Goal: Participate in discussion: Engage in conversation with other users on a specific topic

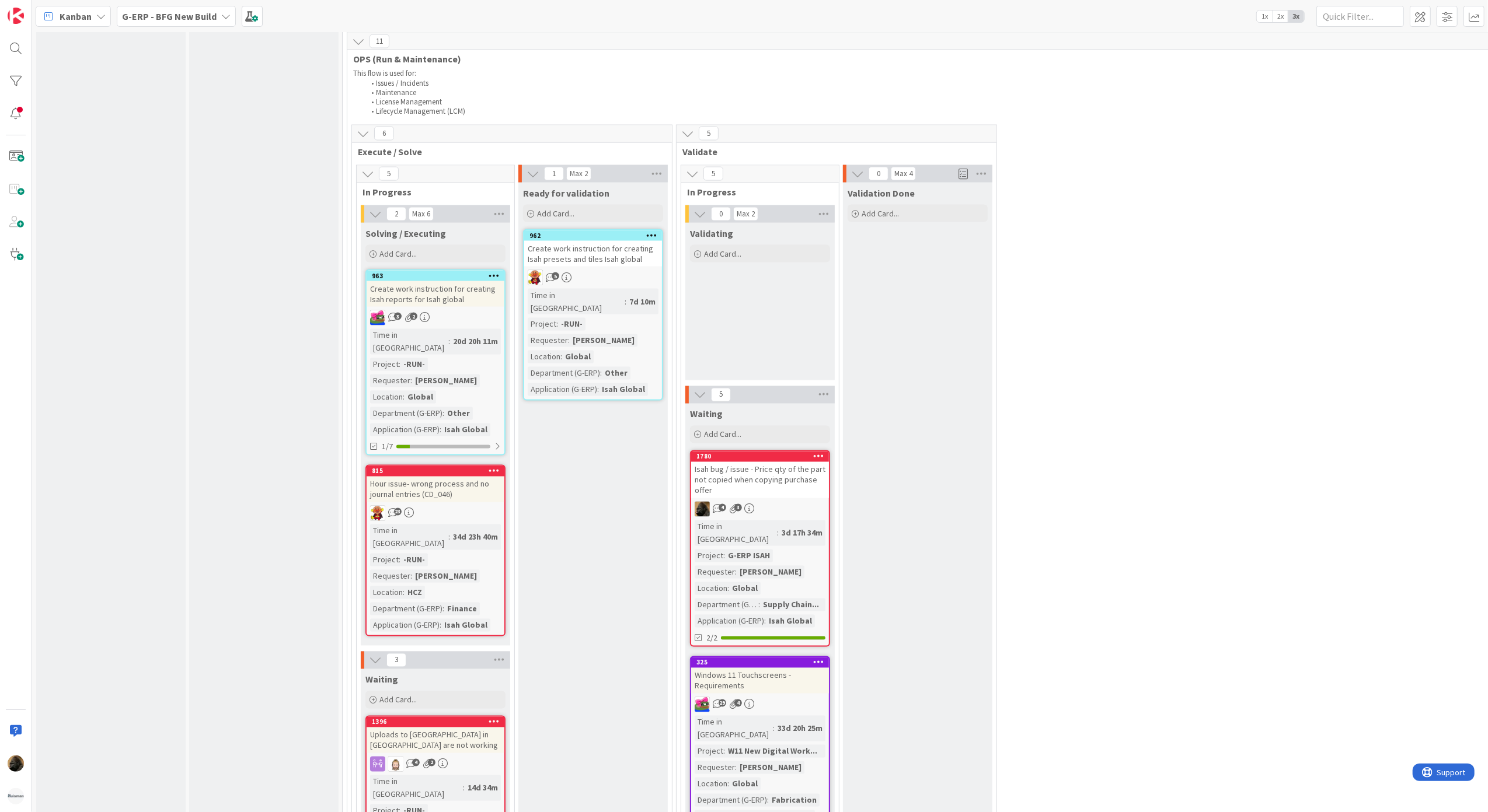
scroll to position [1944, 0]
click at [720, 463] on div "Isah bug / issue - Price qty of the part not copied when copying purchase offer" at bounding box center [760, 481] width 138 height 36
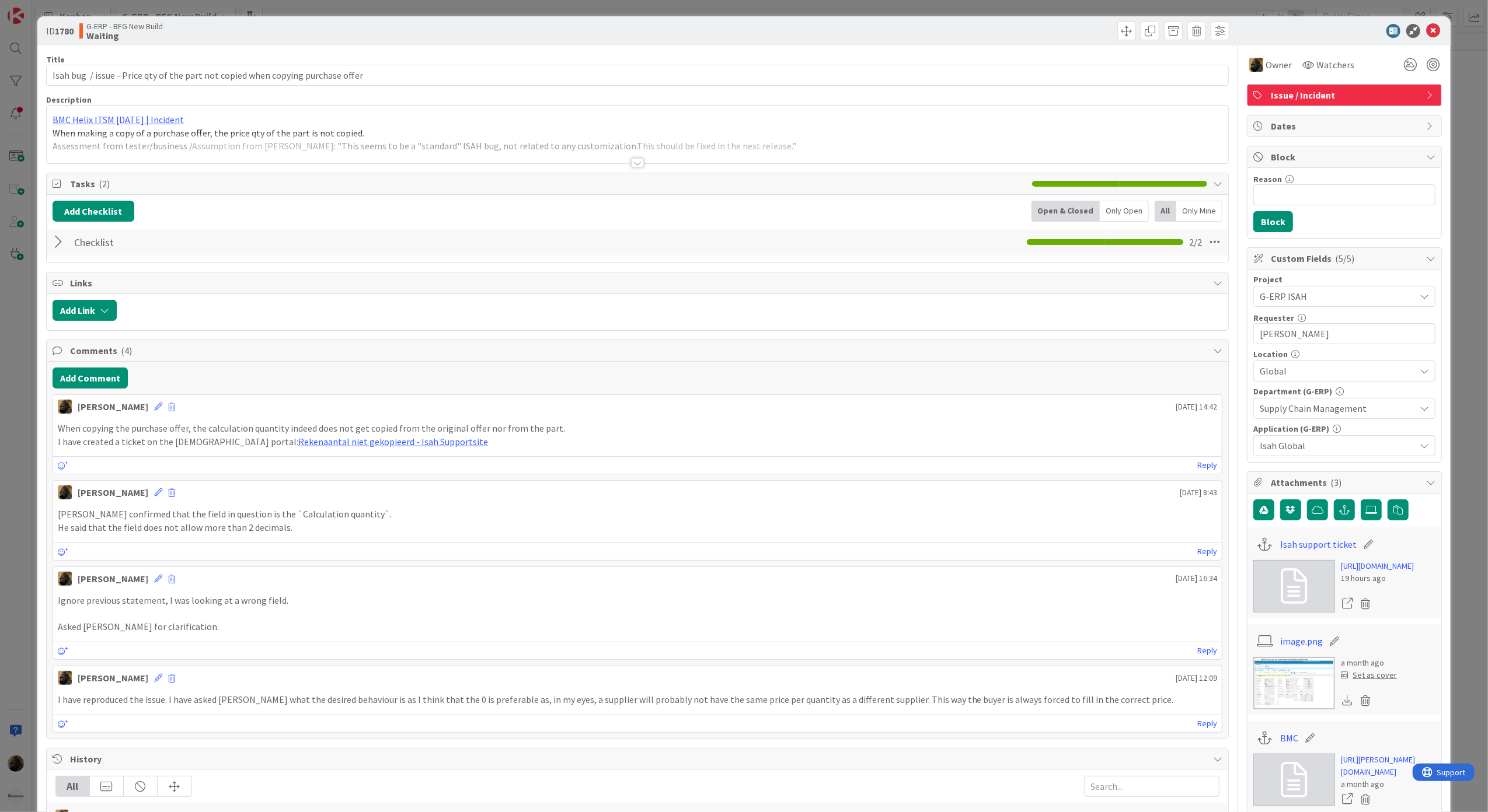
click at [99, 393] on div "Add Comment [PERSON_NAME] [DATE] 14:42 When copying the purchase offer, the cal…" at bounding box center [638, 550] width 1182 height 377
click at [99, 388] on button "Add Comment" at bounding box center [90, 378] width 75 height 21
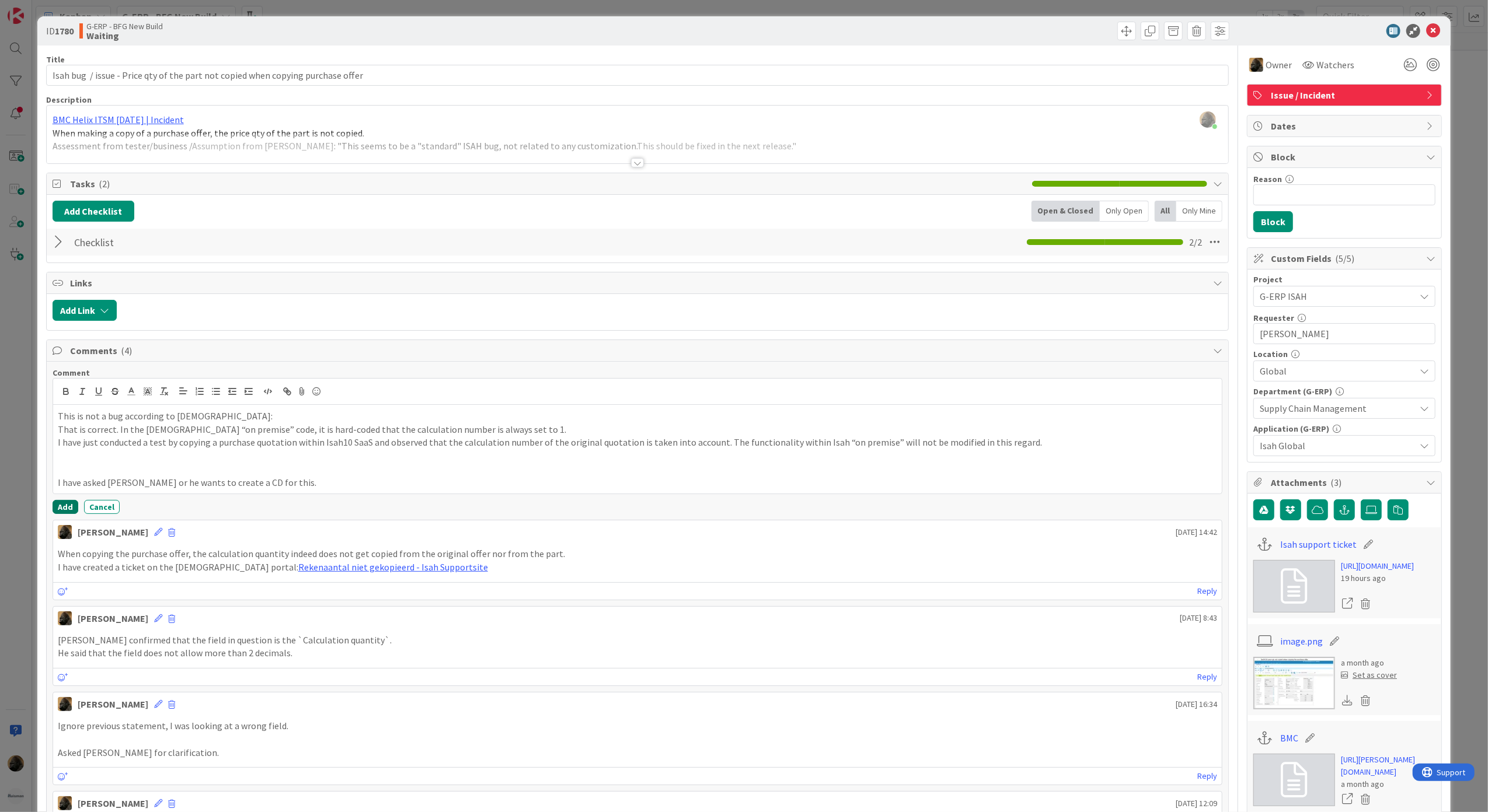
click at [59, 512] on button "Add" at bounding box center [65, 507] width 26 height 14
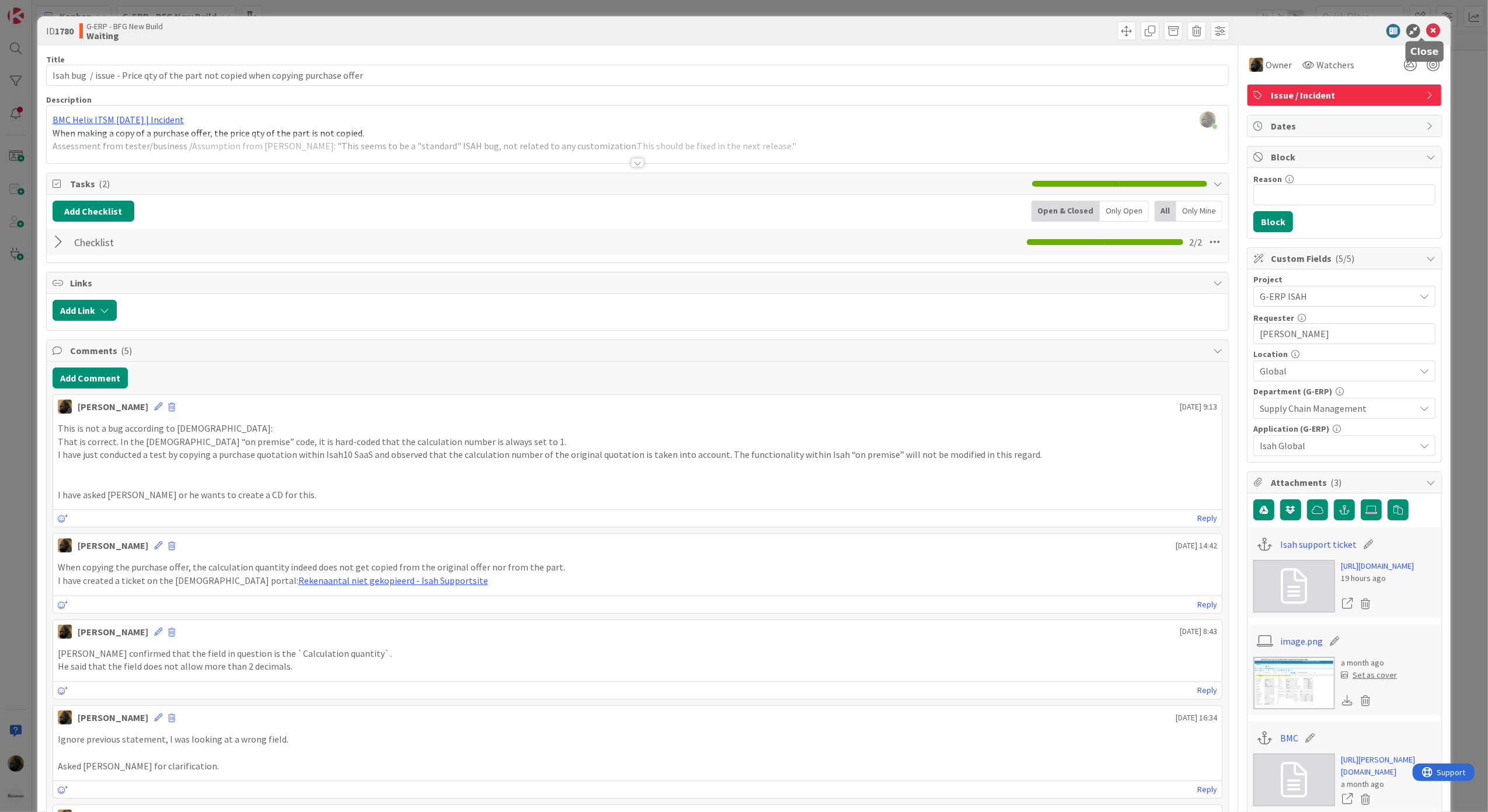
click at [1426, 31] on icon at bounding box center [1433, 30] width 14 height 14
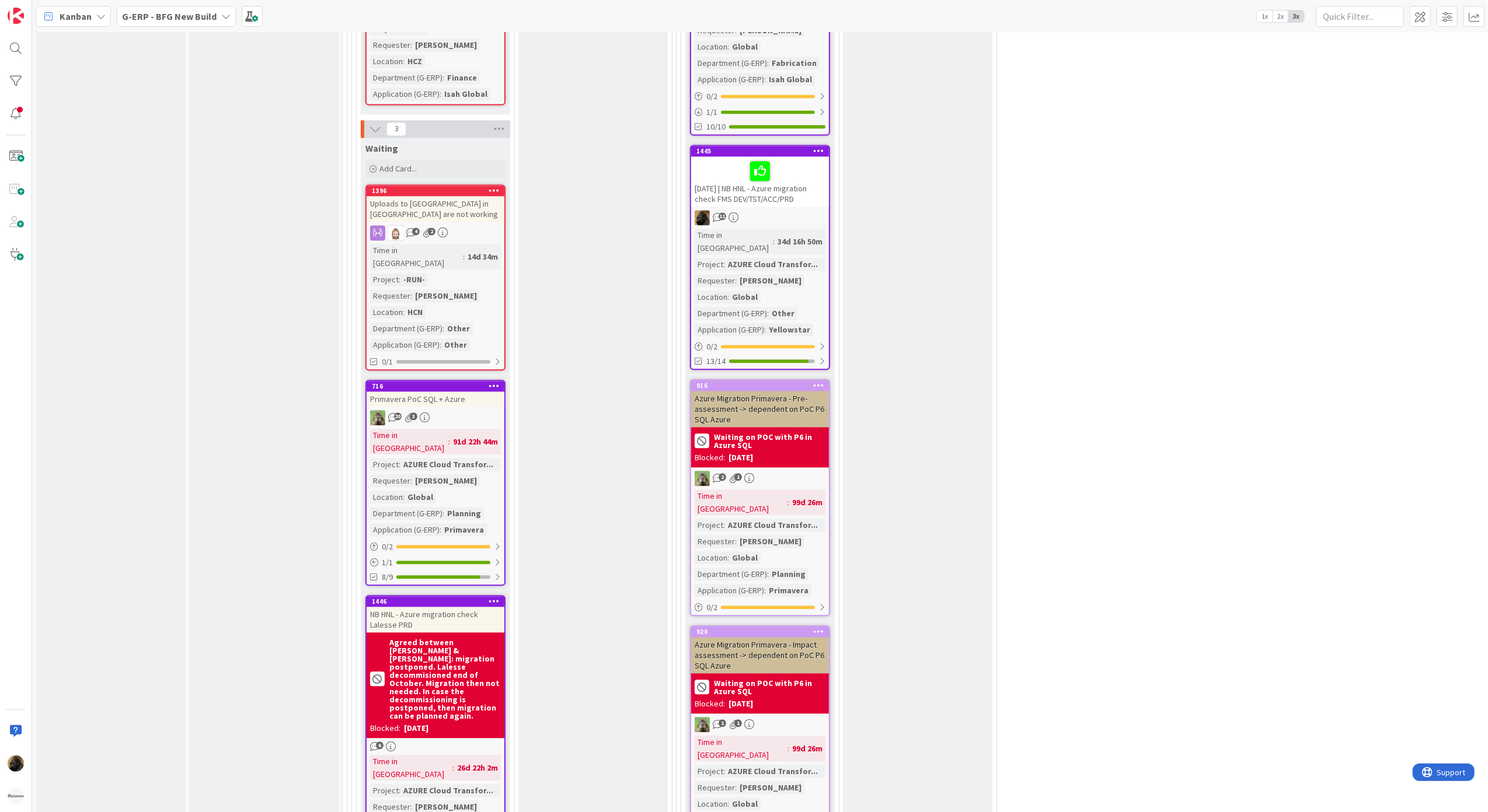
scroll to position [1933, 0]
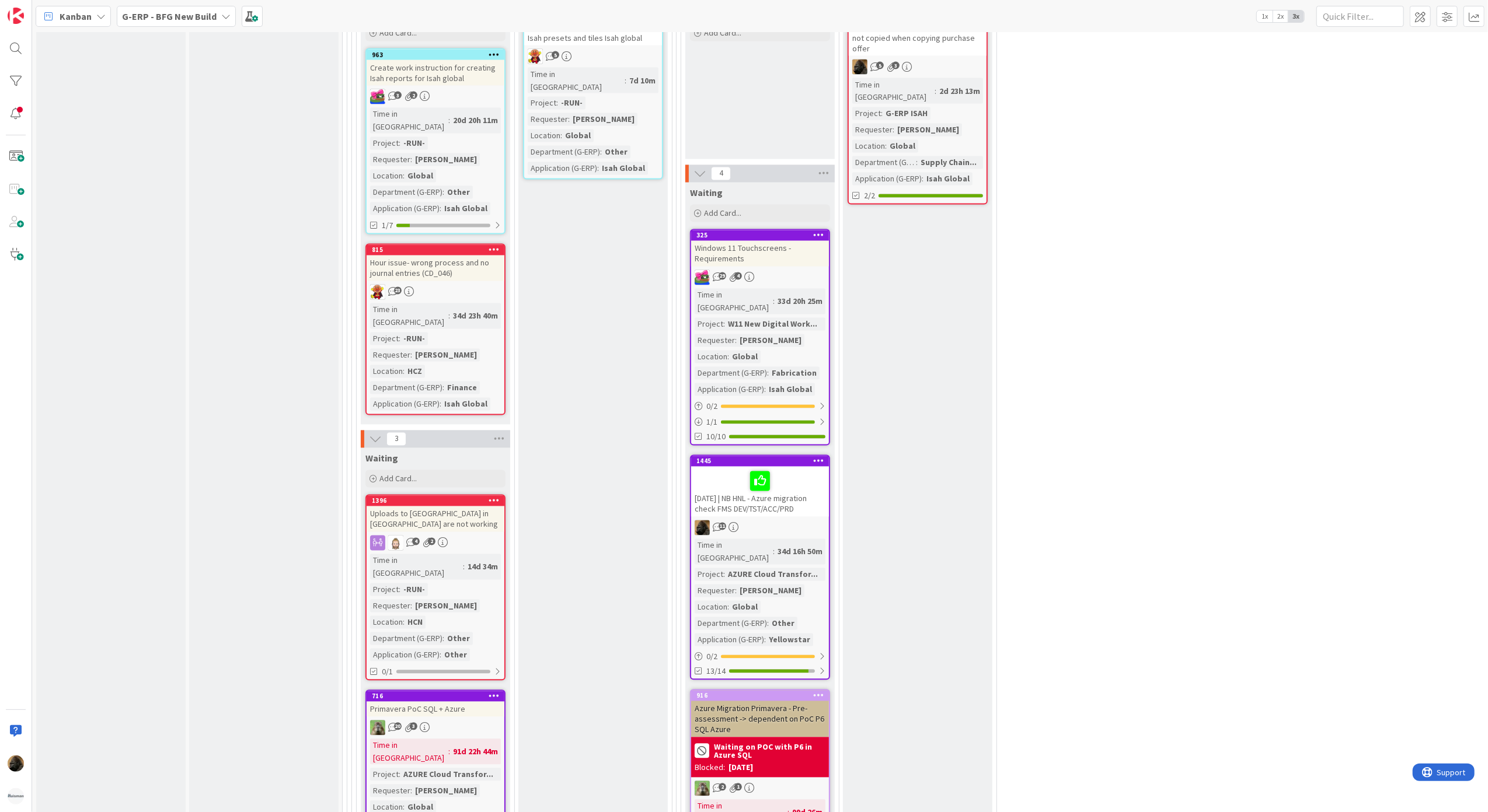
scroll to position [2244, 0]
